Goal: Information Seeking & Learning: Learn about a topic

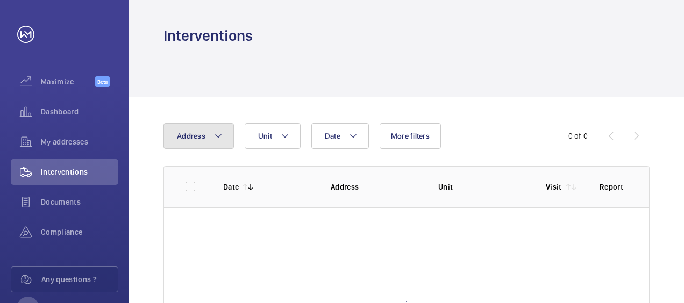
click at [228, 139] on button "Address" at bounding box center [199, 136] width 70 height 26
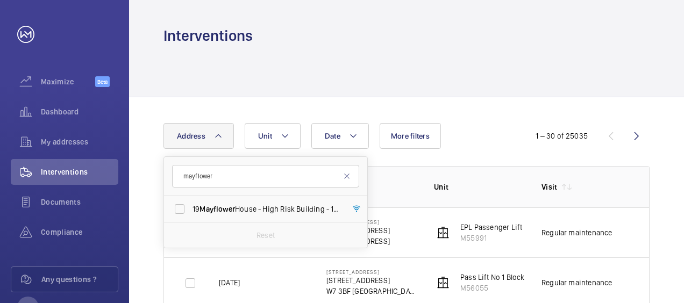
type input "mayflower"
click at [209, 209] on span "Mayflower" at bounding box center [218, 209] width 36 height 9
click at [190, 209] on input "19 [GEOGRAPHIC_DATA] - High Risk Building - [STREET_ADDRESS]" at bounding box center [180, 210] width 22 height 22
checkbox input "true"
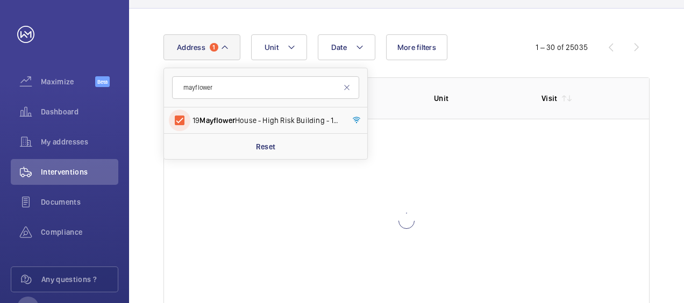
scroll to position [89, 0]
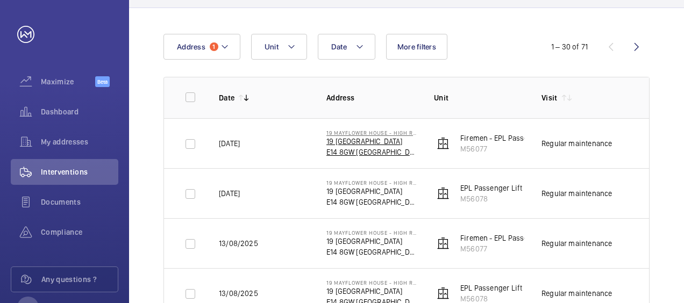
scroll to position [129, 0]
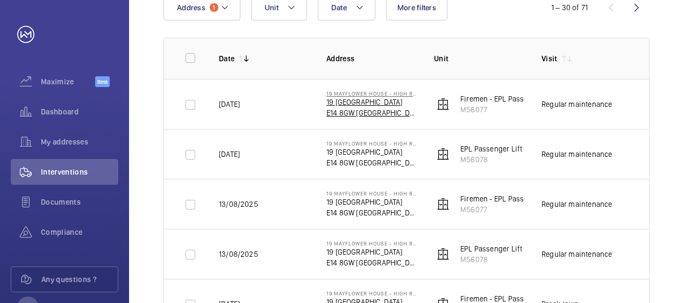
click at [367, 108] on p "E14 8GW [GEOGRAPHIC_DATA]" at bounding box center [372, 113] width 90 height 11
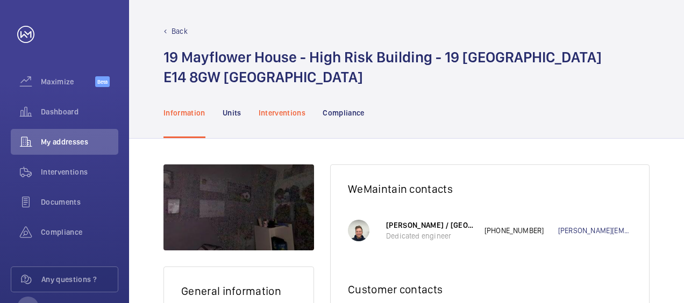
click at [276, 110] on p "Interventions" at bounding box center [282, 113] width 47 height 11
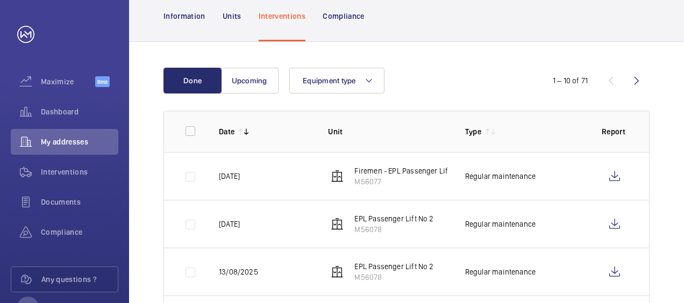
scroll to position [97, 0]
click at [235, 15] on p "Units" at bounding box center [232, 15] width 19 height 11
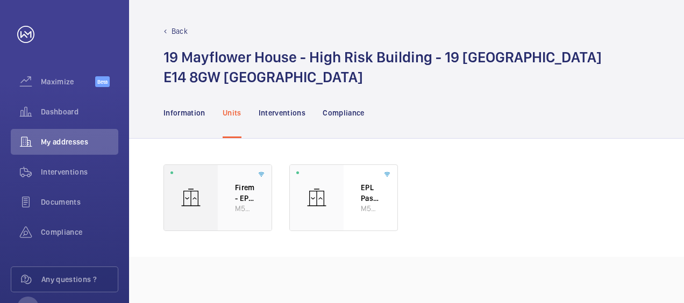
click at [230, 193] on div "Firemen - EPL Passenger Lift No 1 M56077" at bounding box center [245, 198] width 54 height 66
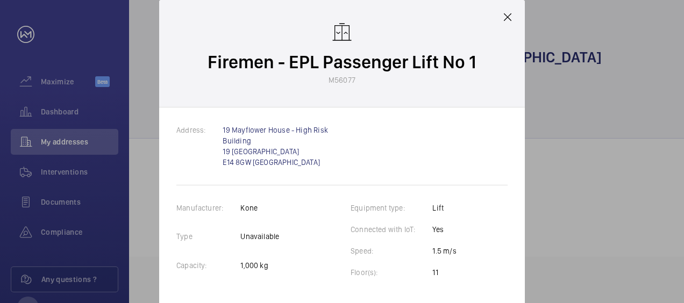
click at [507, 18] on mat-icon at bounding box center [507, 17] width 13 height 13
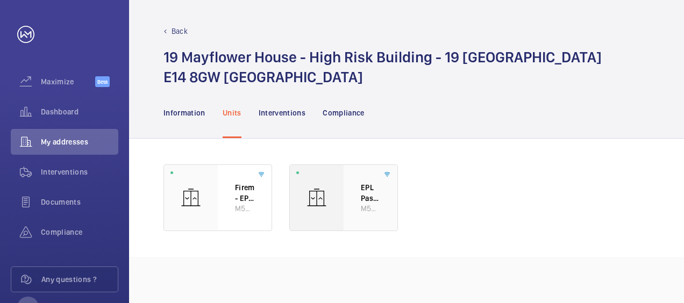
click at [316, 211] on div at bounding box center [317, 198] width 54 height 66
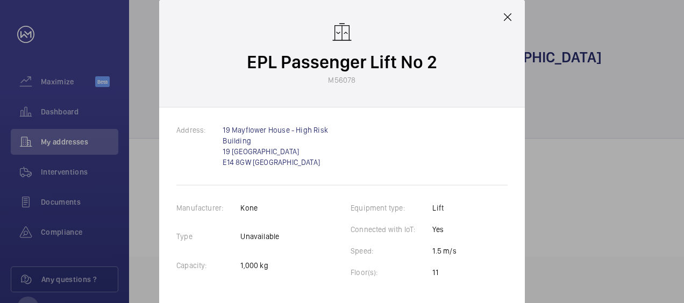
click at [511, 13] on mat-icon at bounding box center [507, 17] width 13 height 13
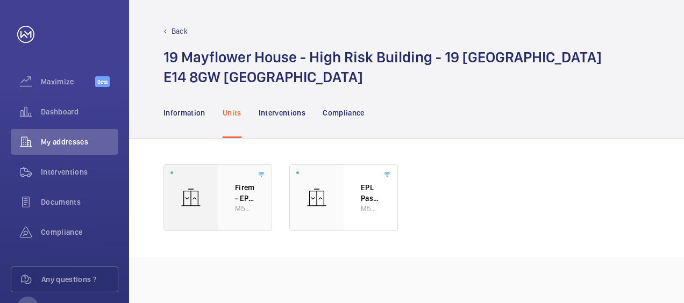
click at [179, 171] on div at bounding box center [191, 198] width 54 height 66
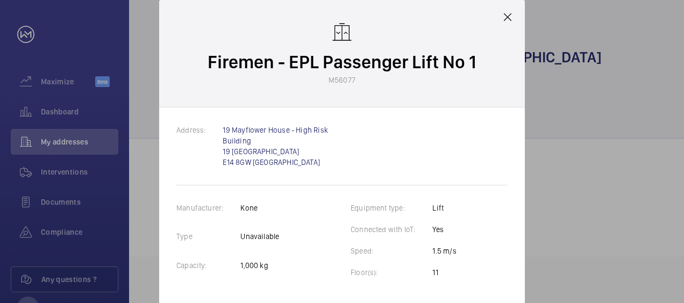
click at [505, 20] on mat-icon at bounding box center [507, 17] width 13 height 13
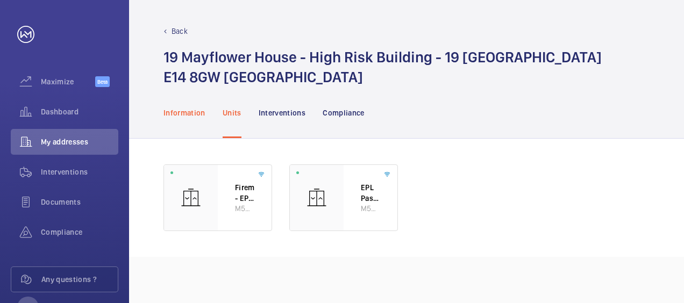
click at [181, 116] on p "Information" at bounding box center [185, 113] width 42 height 11
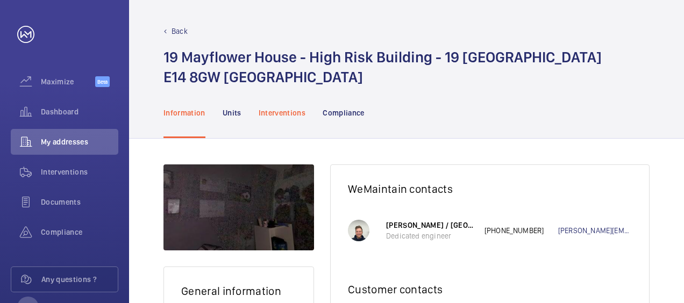
click at [300, 118] on div "Interventions" at bounding box center [282, 112] width 47 height 51
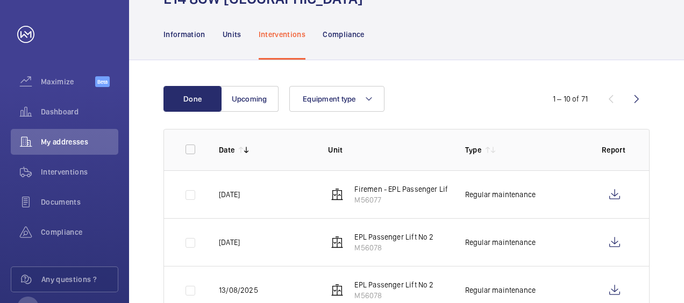
scroll to position [69, 0]
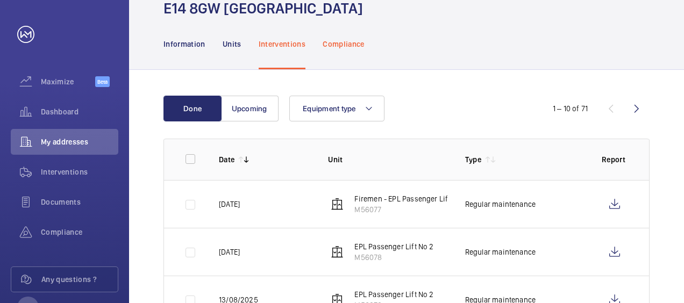
click at [352, 38] on div "Compliance" at bounding box center [344, 43] width 42 height 51
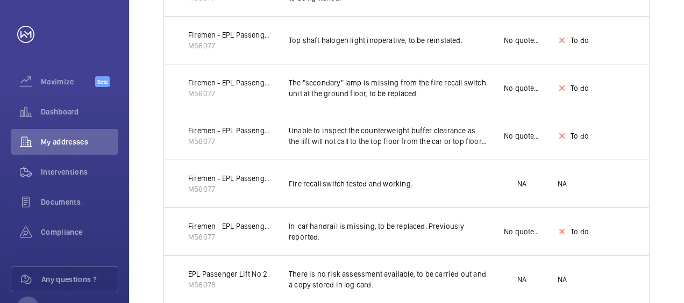
scroll to position [283, 0]
